Goal: Answer question/provide support

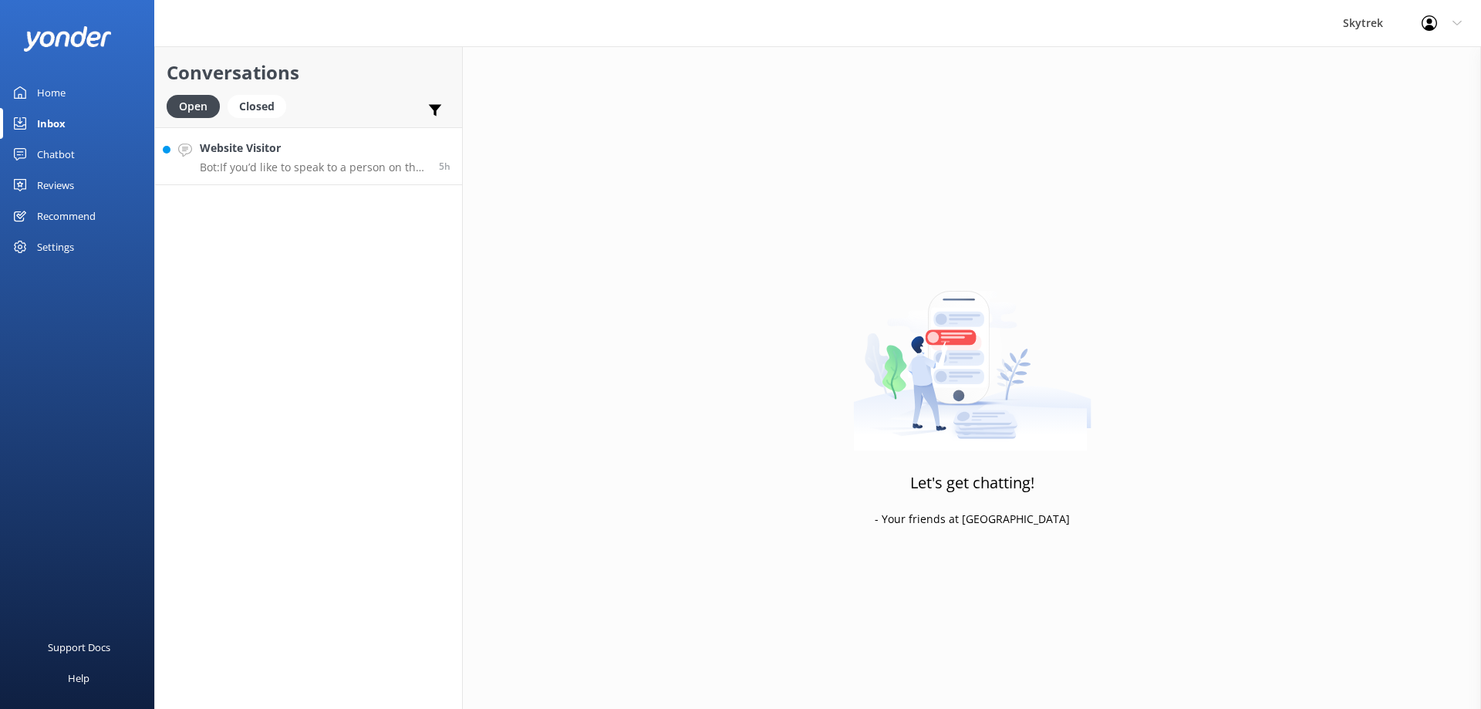
click at [323, 170] on p "Bot: If you’d like to speak to a person on the Skytrek team, please call [PHONE…" at bounding box center [314, 167] width 228 height 14
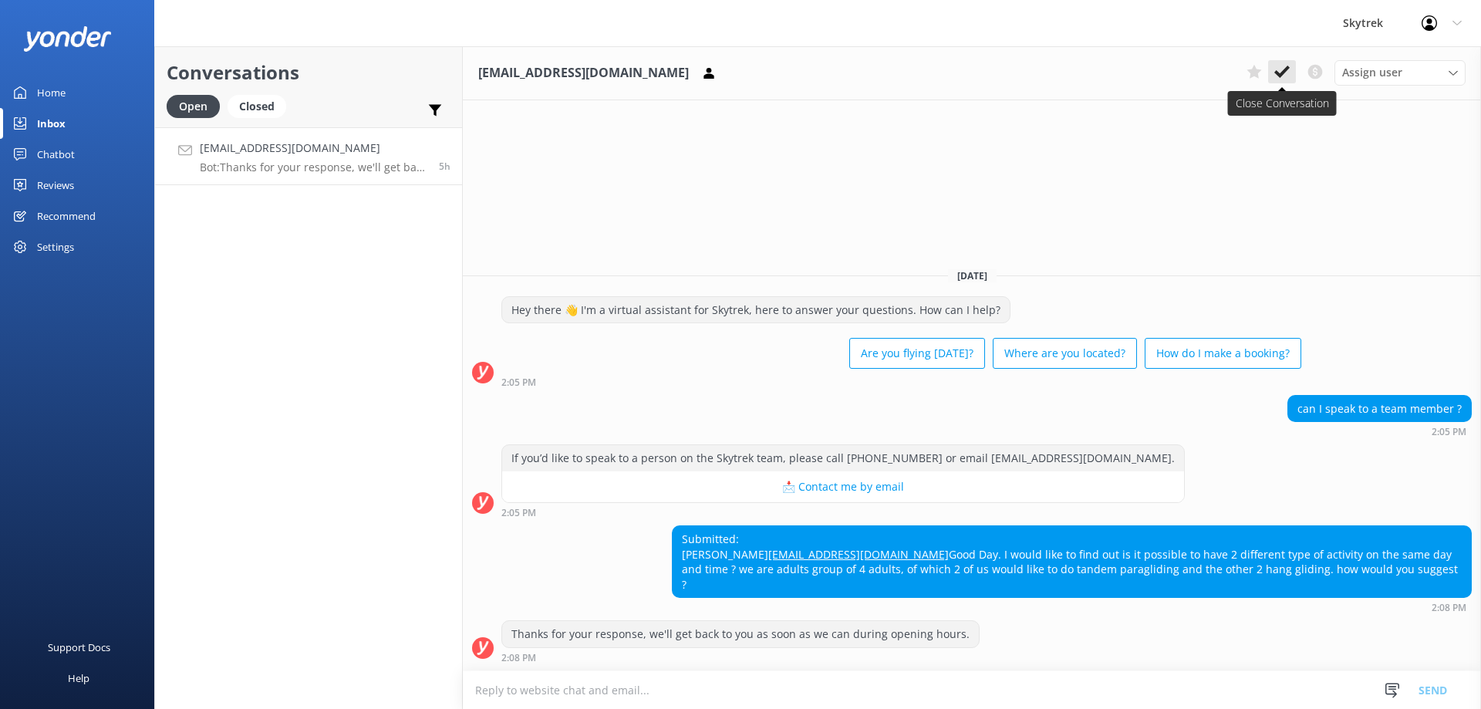
click at [1277, 78] on icon at bounding box center [1281, 71] width 15 height 15
